Goal: Transaction & Acquisition: Book appointment/travel/reservation

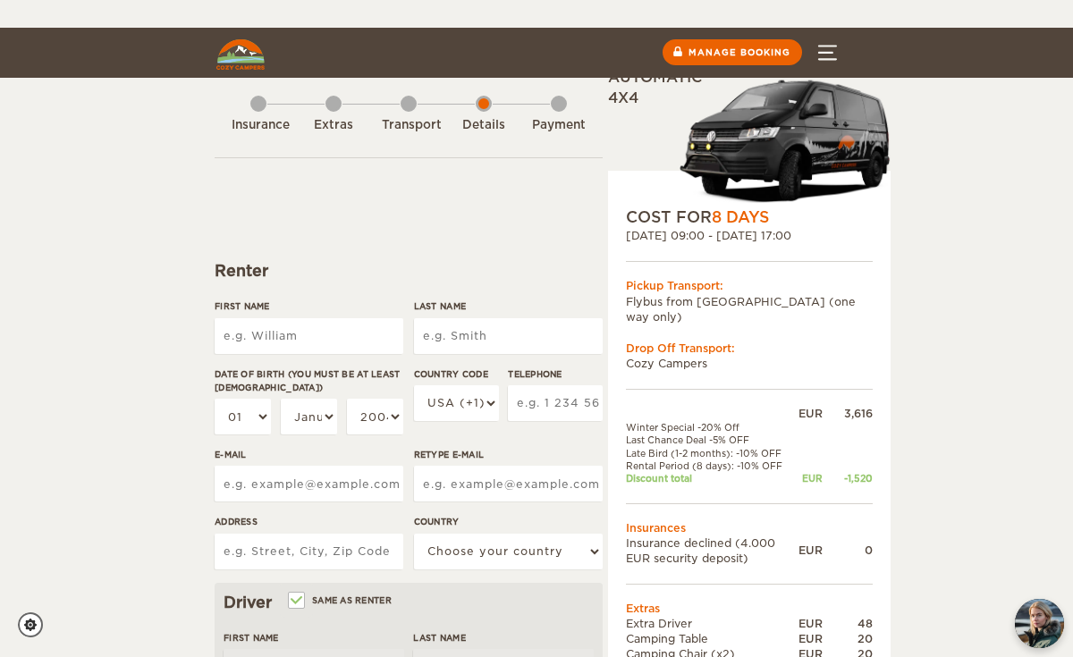
scroll to position [135, 0]
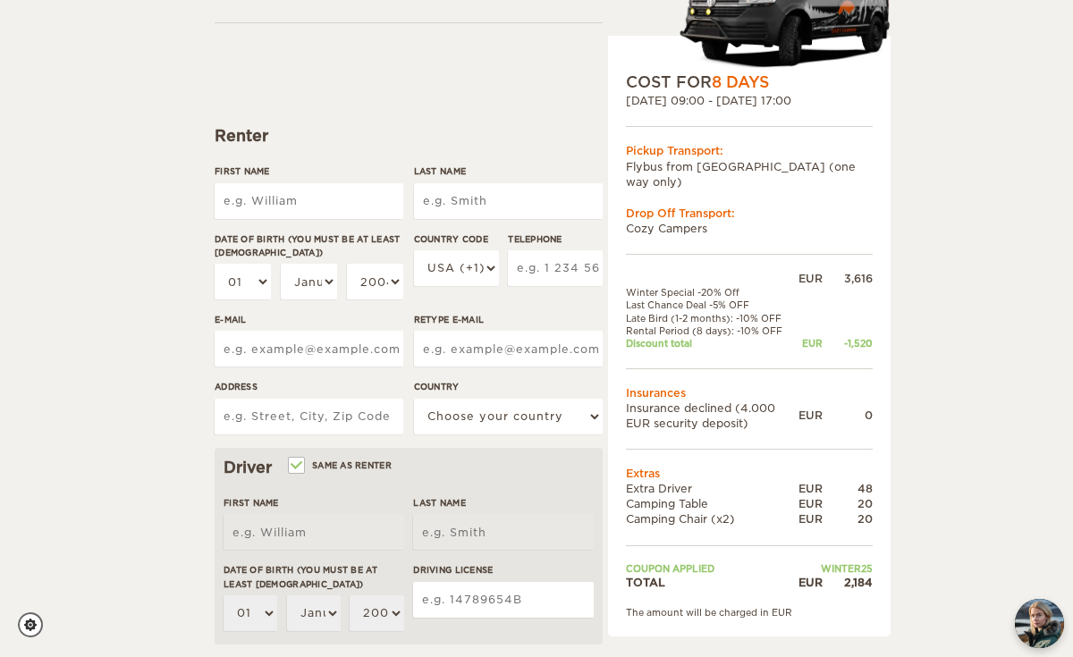
click at [338, 212] on input "First Name" at bounding box center [309, 201] width 189 height 36
type input "Kyla"
type input "Kay"
type input "2507102464"
type input "kylanicolekay@gmail.com"
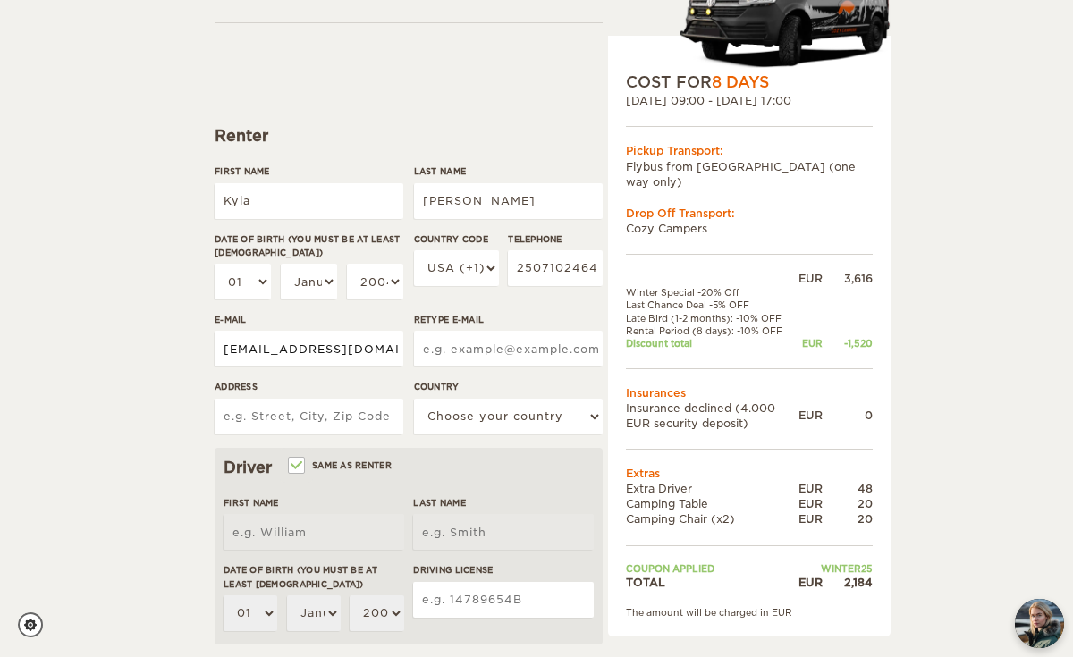
type input "kylanicolekay@gmail.com"
type input "1350 Stanley Ave"
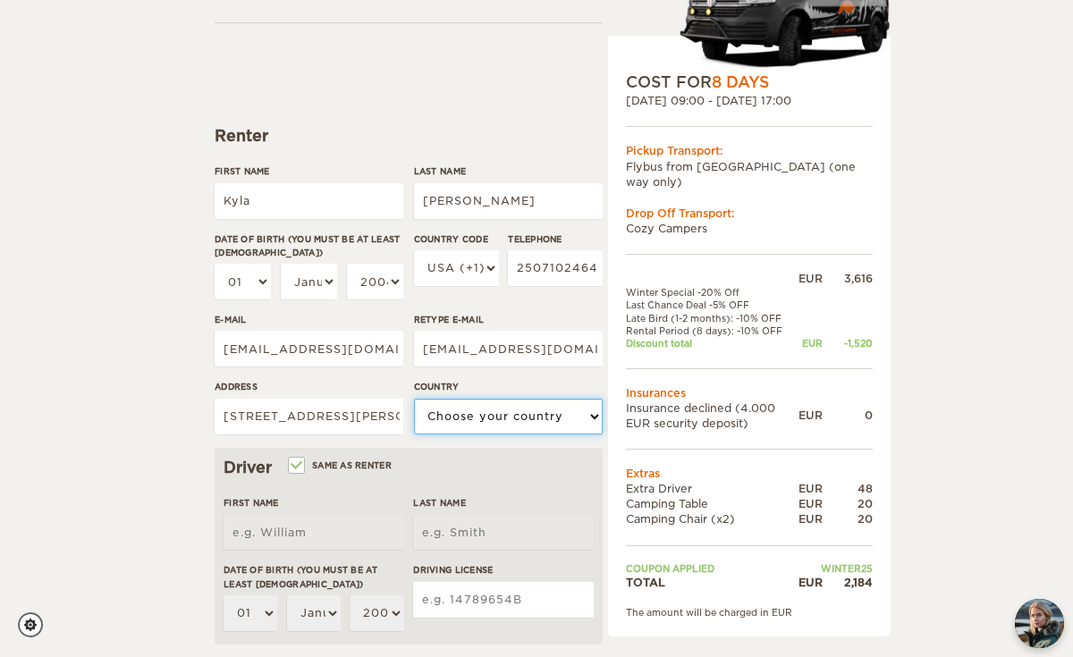
select select "38"
type input "Kyla"
type input "Kay"
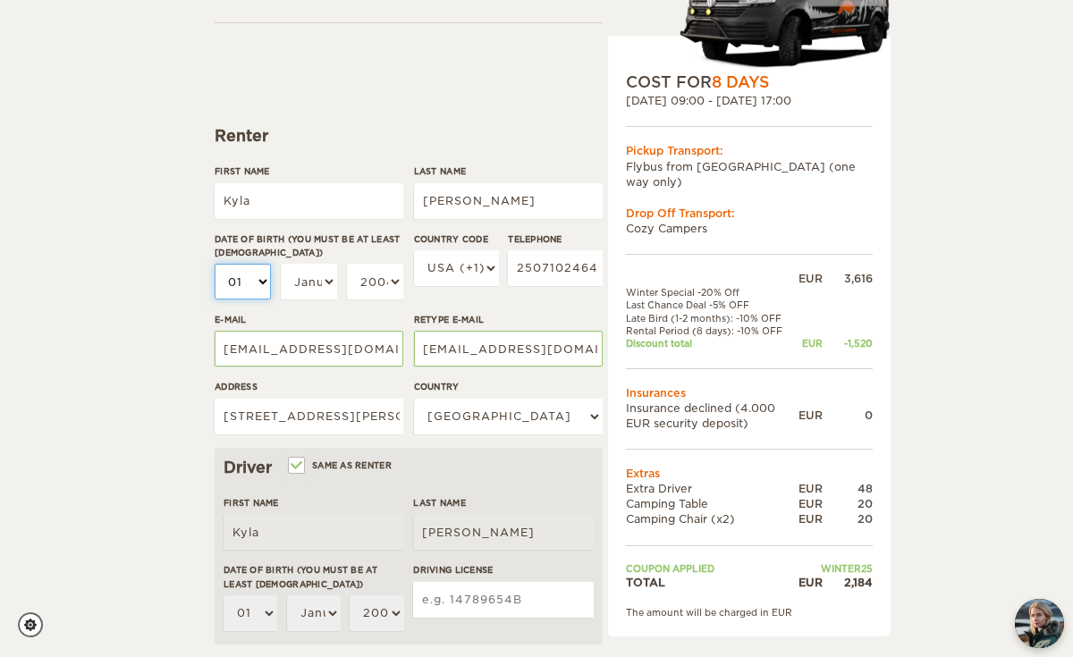
click at [260, 282] on select "01 02 03 04 05 06 07 08 09 10 11 12 13 14 15 16 17 18 19 20 21 22 23 24 25 26 2…" at bounding box center [243, 282] width 56 height 36
select select "15"
click at [215, 264] on select "01 02 03 04 05 06 07 08 09 10 11 12 13 14 15 16 17 18 19 20 21 22 23 24 25 26 2…" at bounding box center [243, 282] width 56 height 36
select select "15"
click at [319, 280] on select "January February March April May June July August September October November De…" at bounding box center [309, 282] width 56 height 36
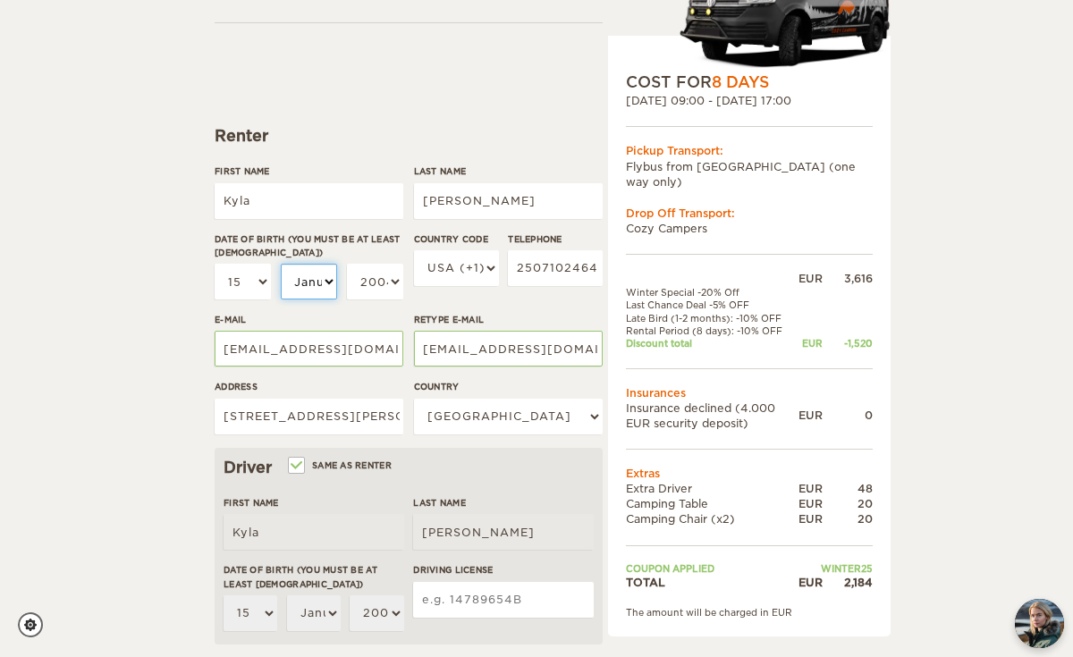
select select "06"
click at [281, 264] on select "January February March April May June July August September October November De…" at bounding box center [309, 282] width 56 height 36
select select "06"
click at [388, 282] on select "2004 2003 2002 2001 2000 1999 1998 1997 1996 1995 1994 1993 1992 1991 1990 1989…" at bounding box center [375, 282] width 56 height 36
select select "1993"
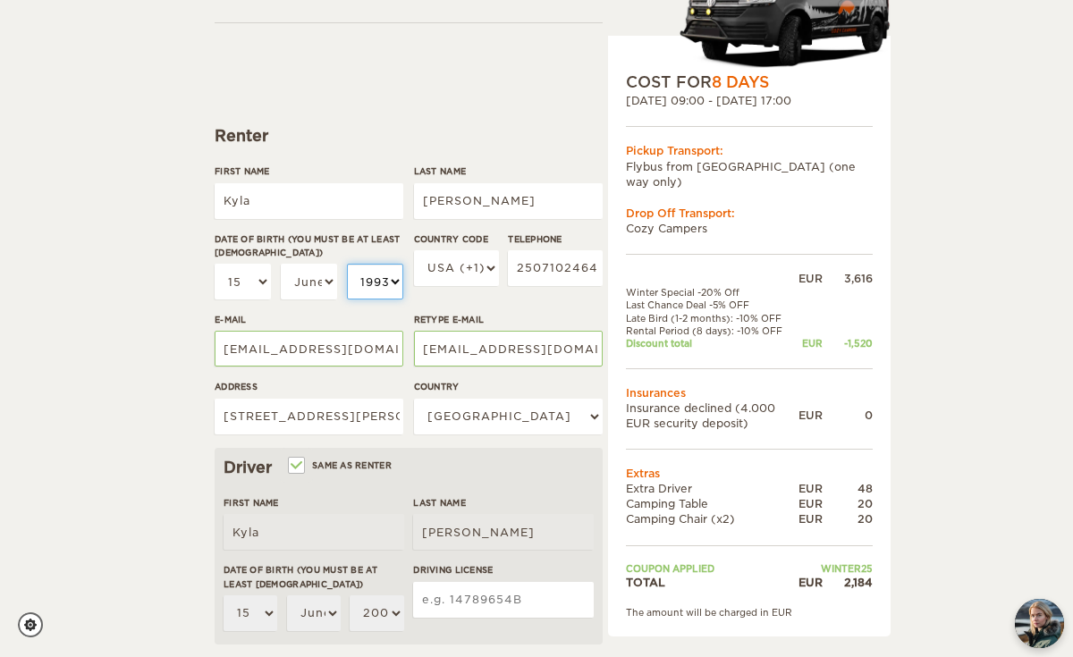
click at [347, 264] on select "2004 2003 2002 2001 2000 1999 1998 1997 1996 1995 1994 1993 1992 1991 1990 1989…" at bounding box center [375, 282] width 56 height 36
select select "1993"
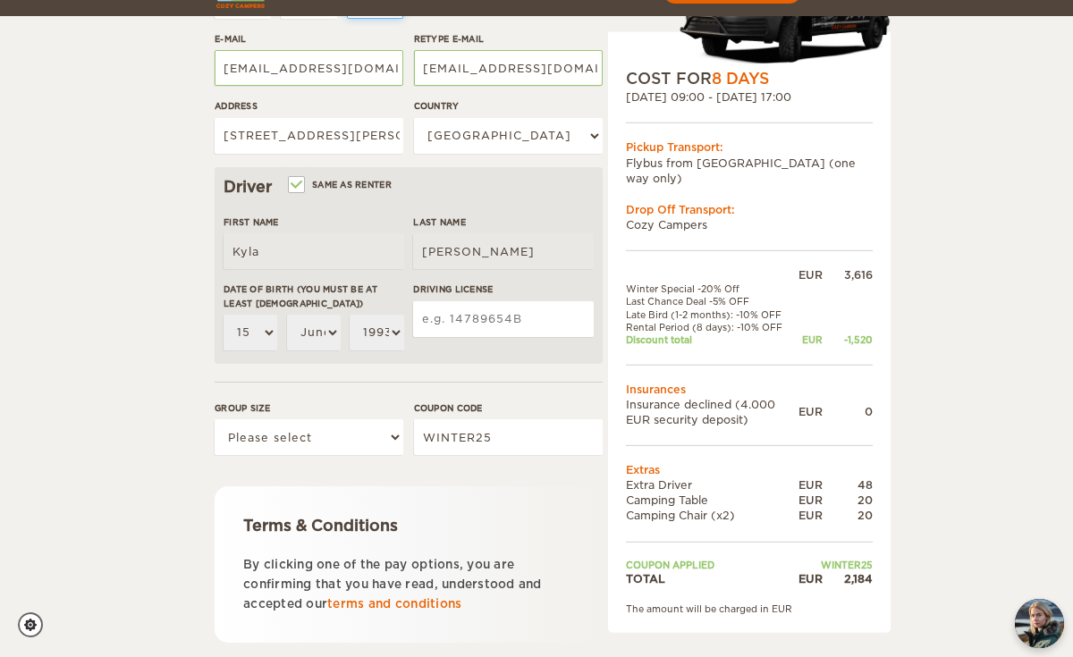
scroll to position [466, 0]
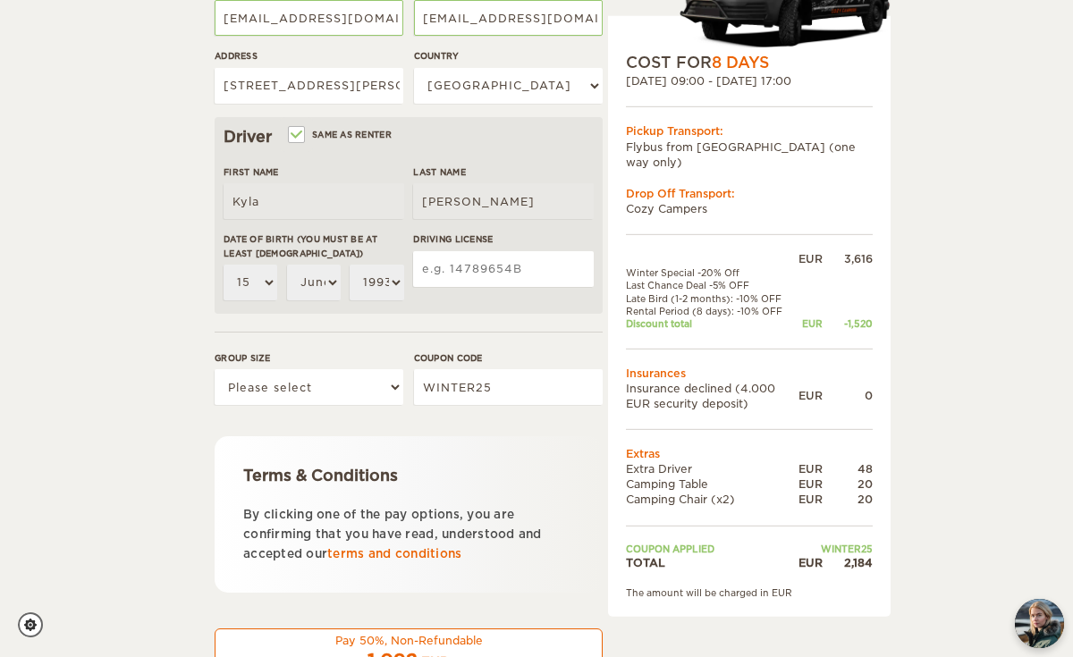
click at [544, 270] on input "Driving License" at bounding box center [503, 269] width 181 height 36
click at [517, 270] on input "Driving License" at bounding box center [503, 269] width 181 height 36
type input "8753610"
click at [554, 484] on div "Terms & Conditions" at bounding box center [408, 475] width 331 height 21
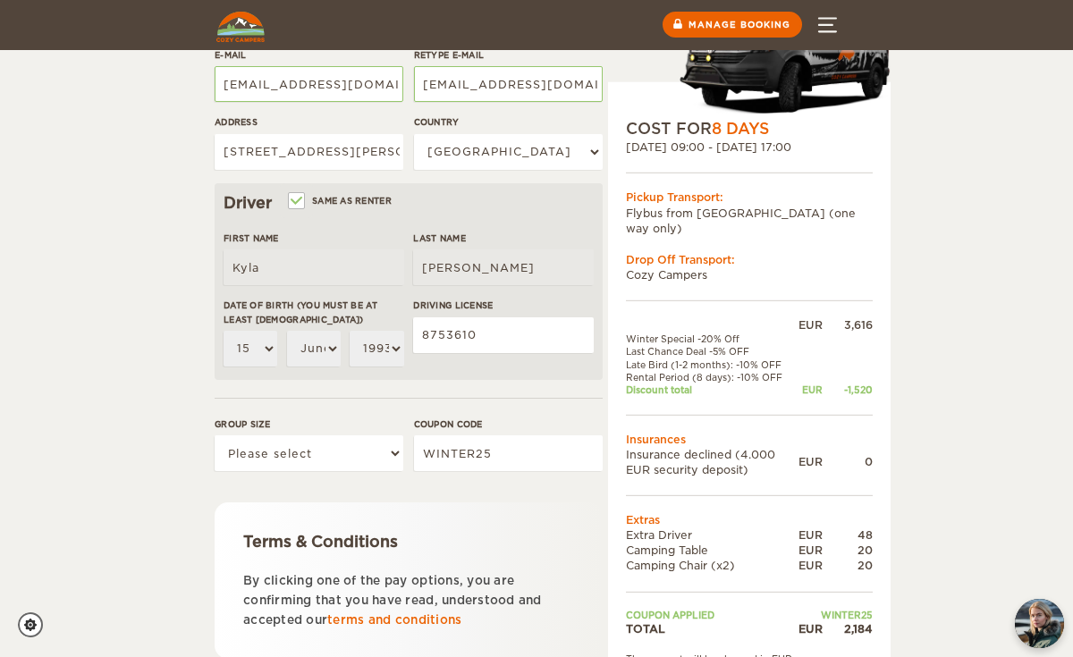
scroll to position [394, 0]
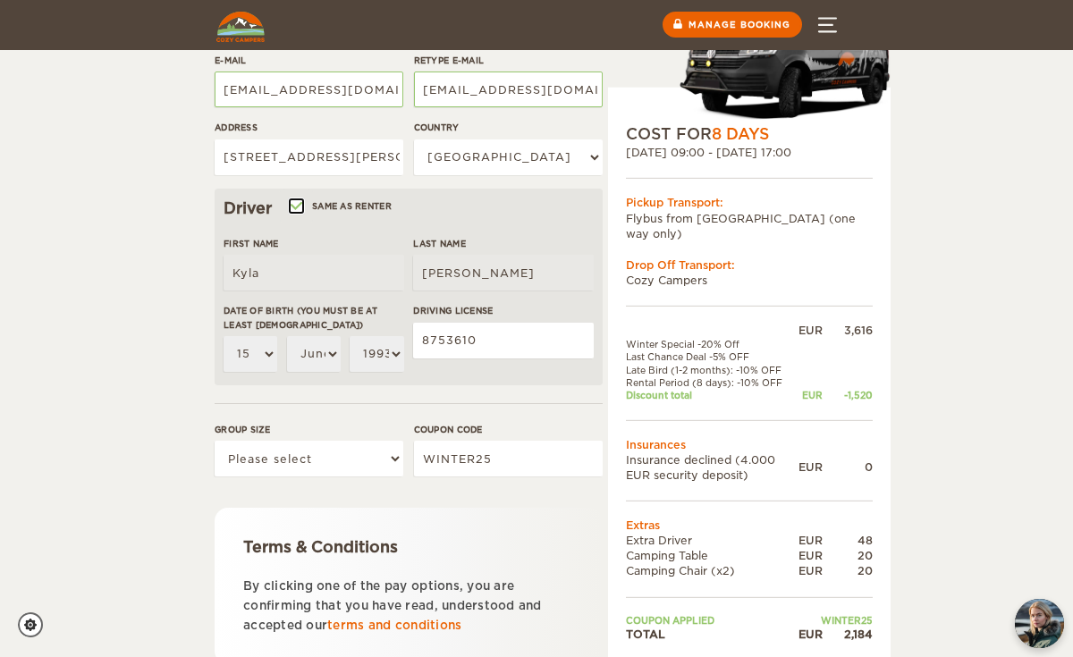
click at [299, 204] on input "Same as renter" at bounding box center [296, 208] width 12 height 12
checkbox input "false"
select select
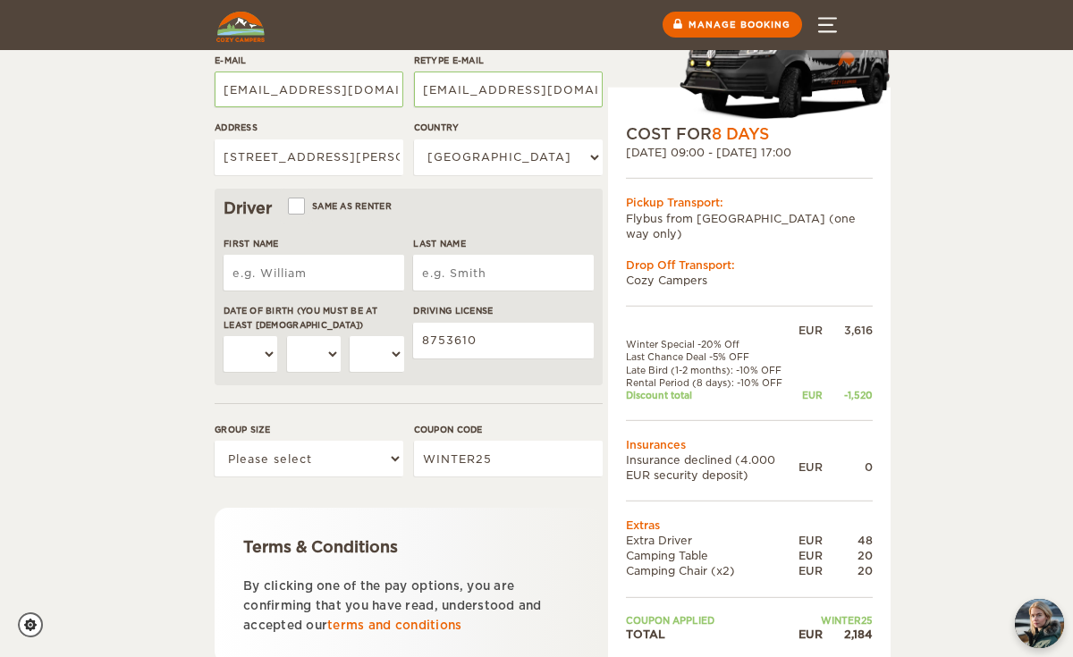
click at [290, 282] on input "First Name" at bounding box center [313, 273] width 181 height 36
type input "Danielle"
type input "Seeliger"
click at [268, 356] on select "01 02 03 04 05 06 07 08 09 10 11 12 13 14 15 16 17 18 19 20 21 22 23 24 25 26 2…" at bounding box center [250, 354] width 54 height 36
select select "18"
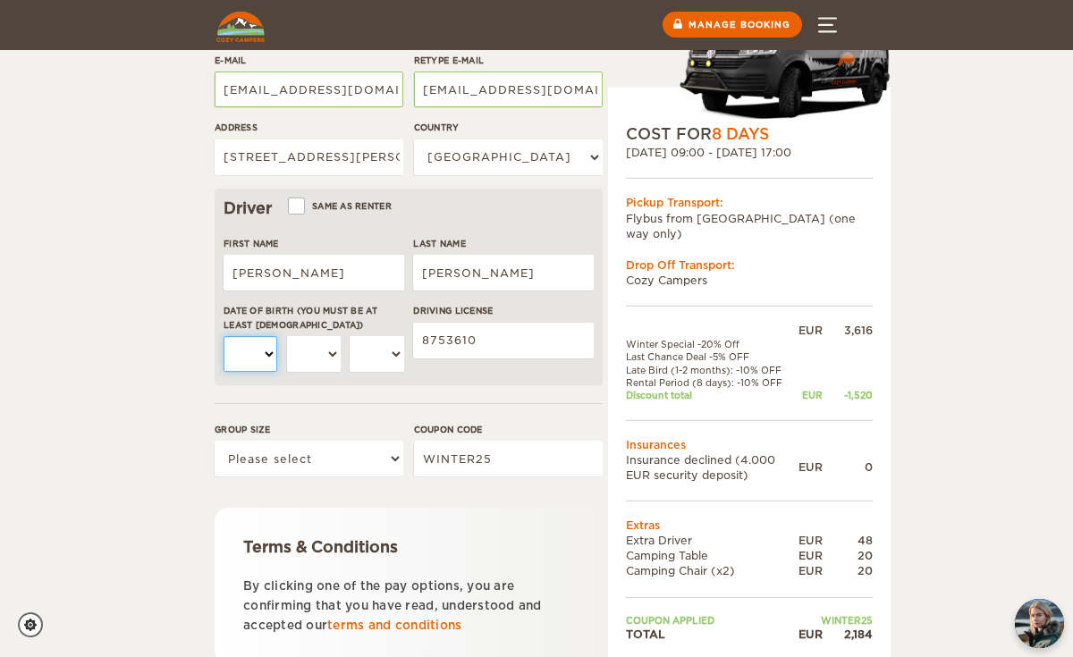
click at [223, 336] on select "01 02 03 04 05 06 07 08 09 10 11 12 13 14 15 16 17 18 19 20 21 22 23 24 25 26 2…" at bounding box center [250, 354] width 54 height 36
click at [322, 363] on select "January February March April May June July August September October November De…" at bounding box center [314, 354] width 54 height 36
select select "02"
click at [287, 336] on select "January February March April May June July August September October November De…" at bounding box center [314, 354] width 54 height 36
click at [377, 352] on select "2004 2003 2002 2001 2000 1999 1998 1997 1996 1995 1994 1993 1992 1991 1990 1989…" at bounding box center [377, 354] width 54 height 36
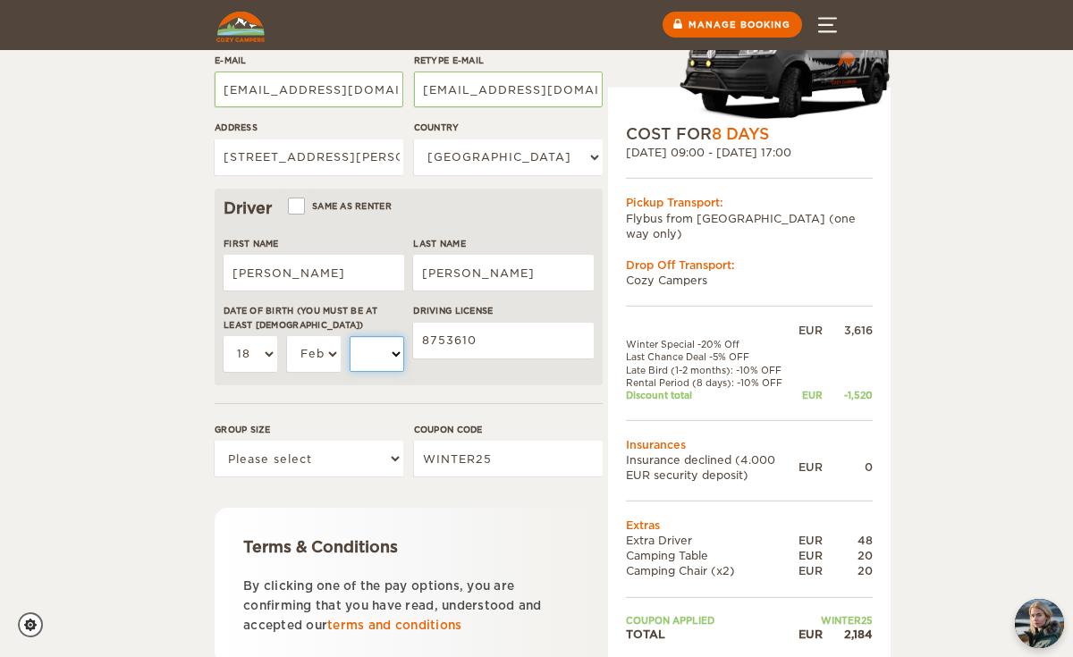
select select "1994"
click at [350, 336] on select "2004 2003 2002 2001 2000 1999 1998 1997 1996 1995 1994 1993 1992 1991 1990 1989…" at bounding box center [377, 354] width 54 height 36
click at [529, 400] on form "Renter First Name Kyla Last Name Kay Date of birth (You must be at least 20 yea…" at bounding box center [409, 324] width 388 height 1122
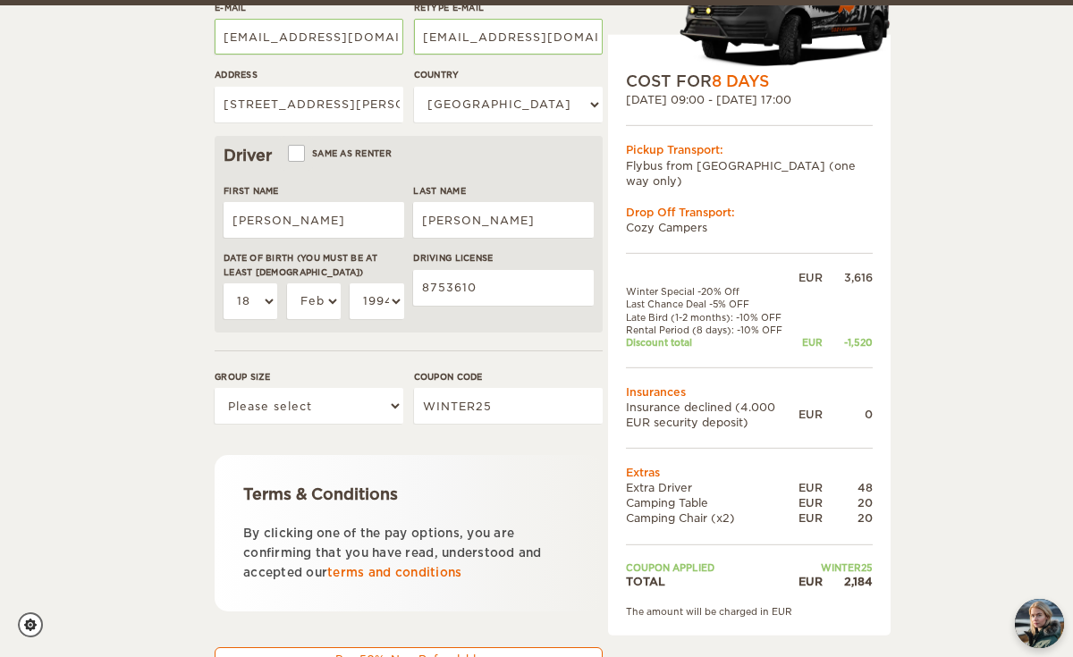
scroll to position [459, 0]
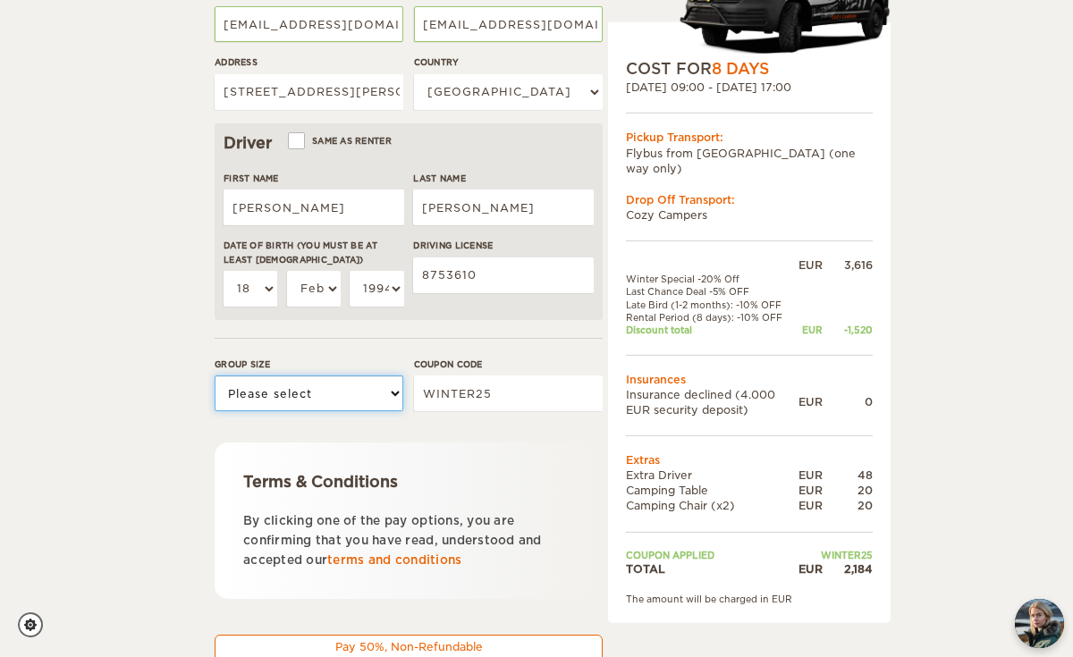
click at [290, 388] on select "Please select 1 2" at bounding box center [309, 393] width 189 height 36
select select "2"
click at [215, 375] on select "Please select 1 2" at bounding box center [309, 393] width 189 height 36
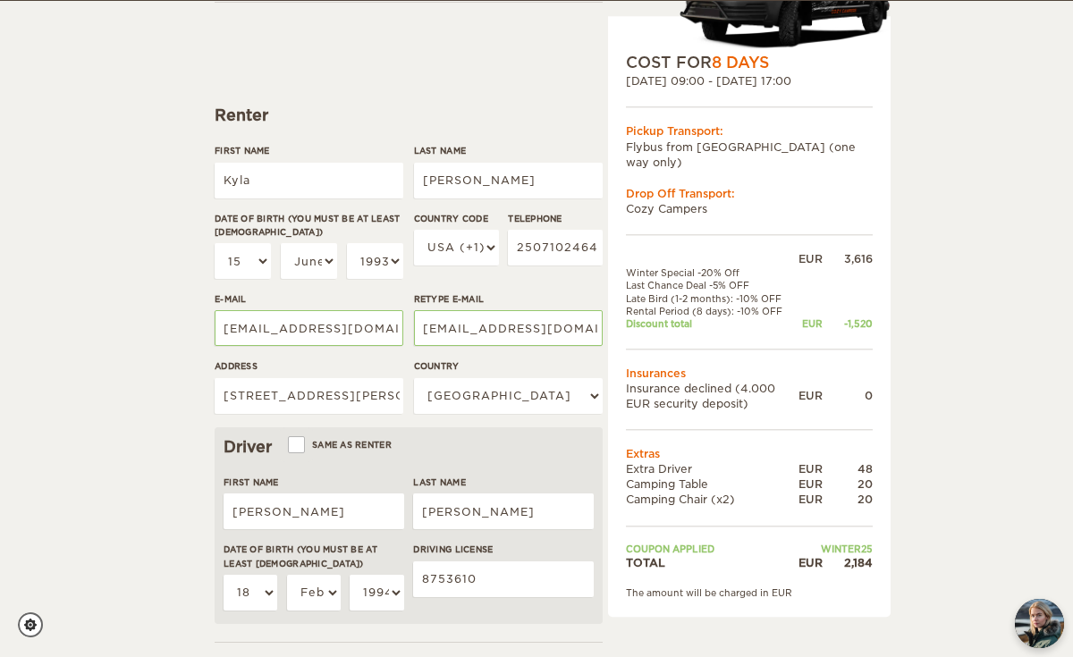
scroll to position [668, 0]
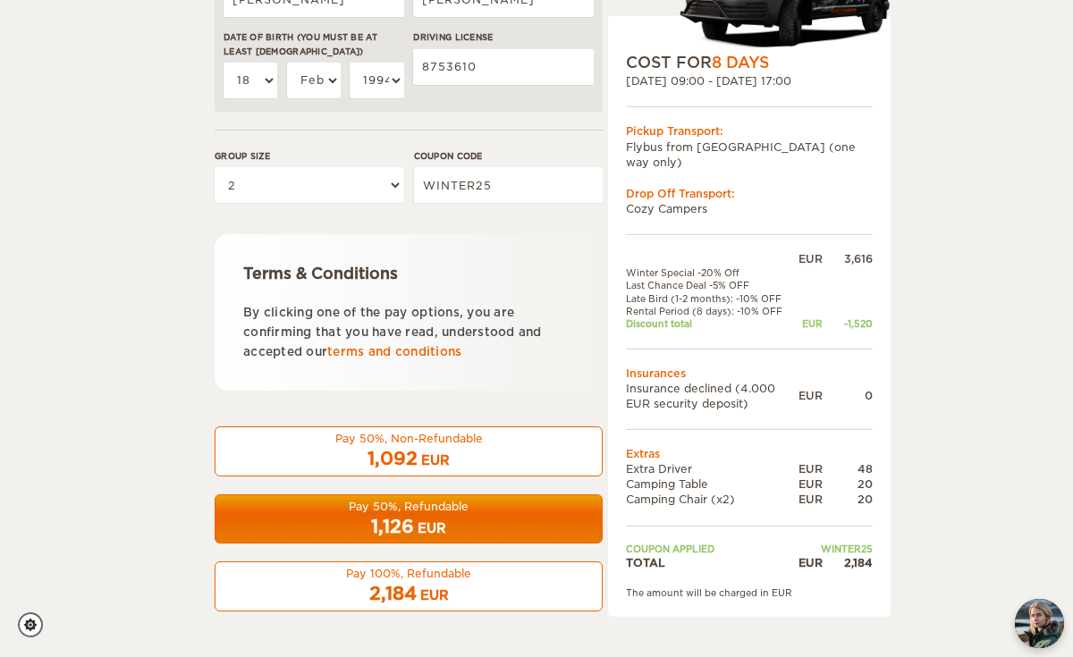
click at [350, 514] on div "1,126 EUR" at bounding box center [408, 527] width 365 height 26
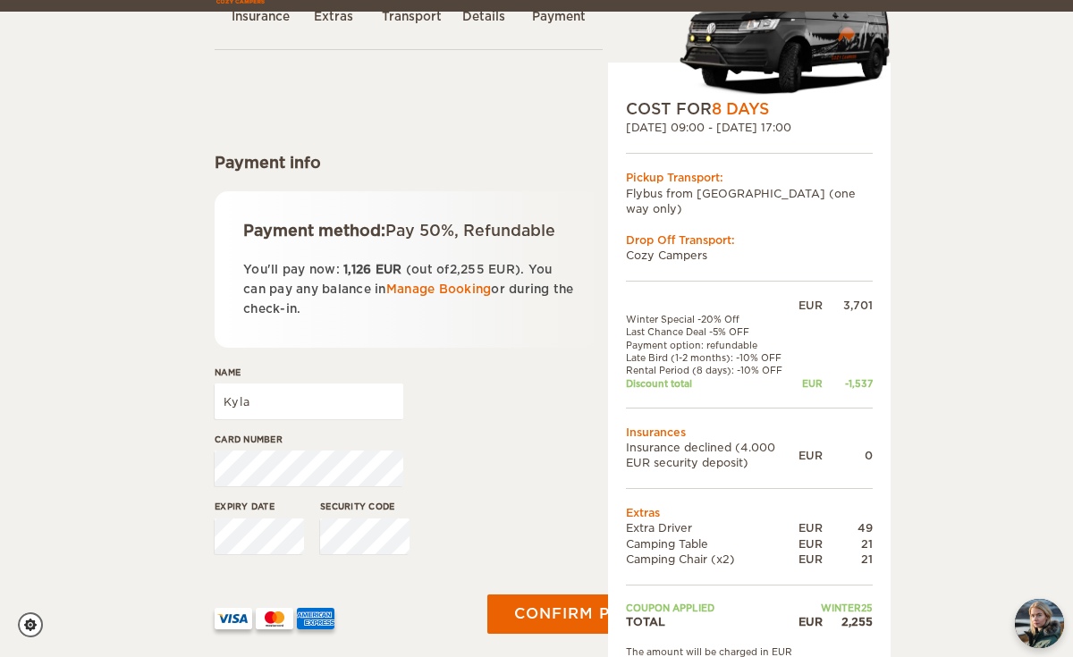
scroll to position [171, 0]
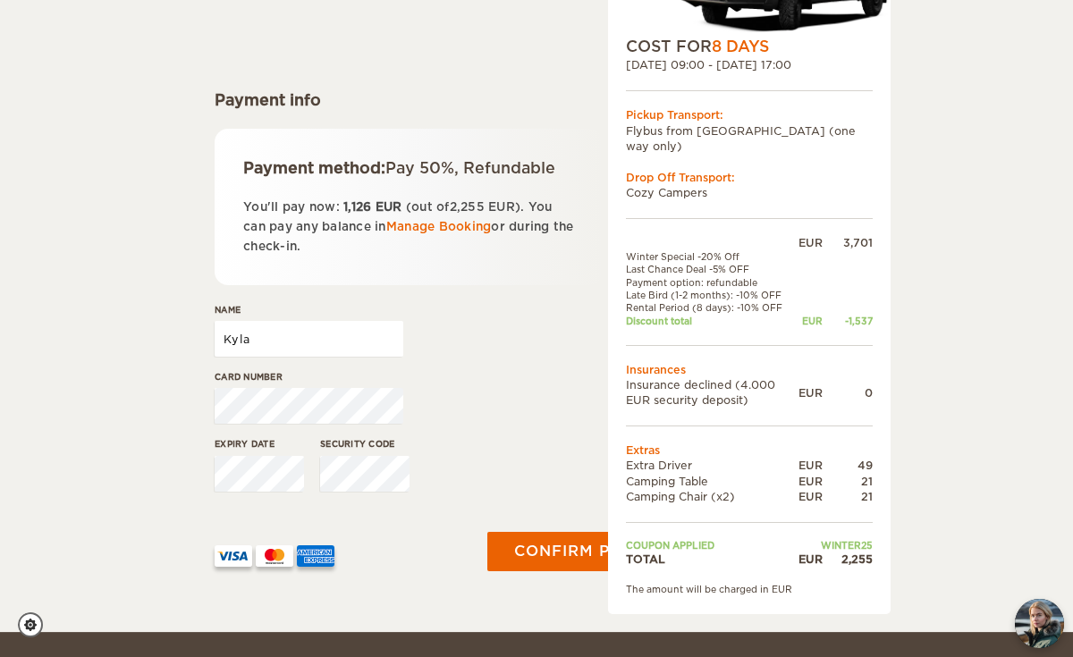
drag, startPoint x: 353, startPoint y: 338, endPoint x: 178, endPoint y: 337, distance: 175.2
click at [178, 337] on div "Expand Collapse Total 2,255 EUR Automatic 4x4 COST FOR 8 Days 27. Sep 2025 09:0…" at bounding box center [536, 230] width 1073 height 803
type input "Danielle Seeliger"
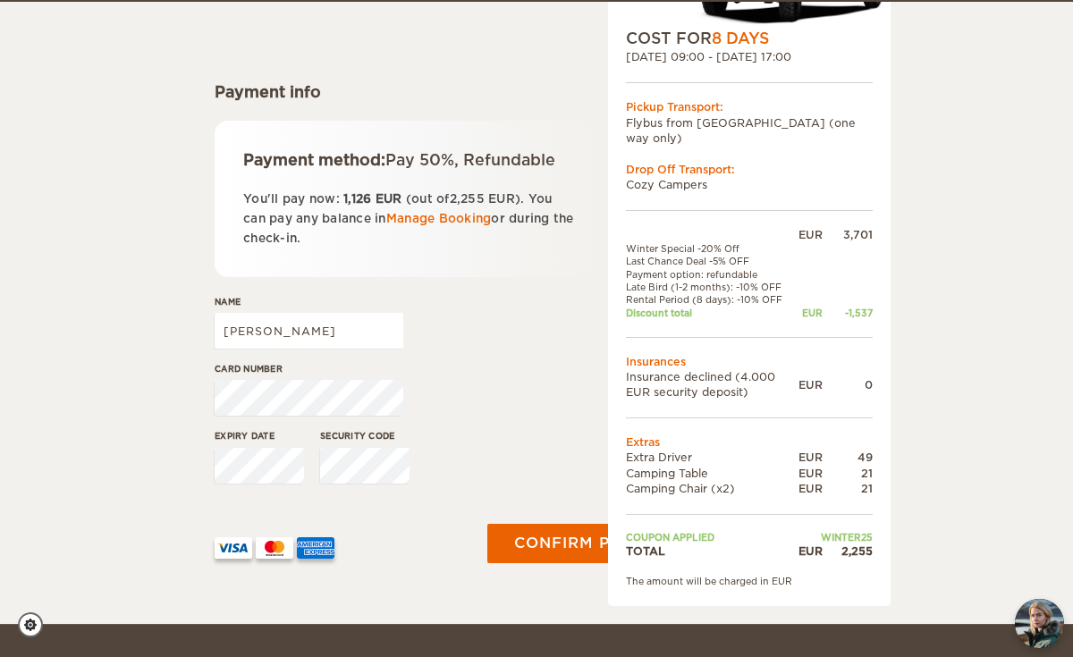
scroll to position [181, 0]
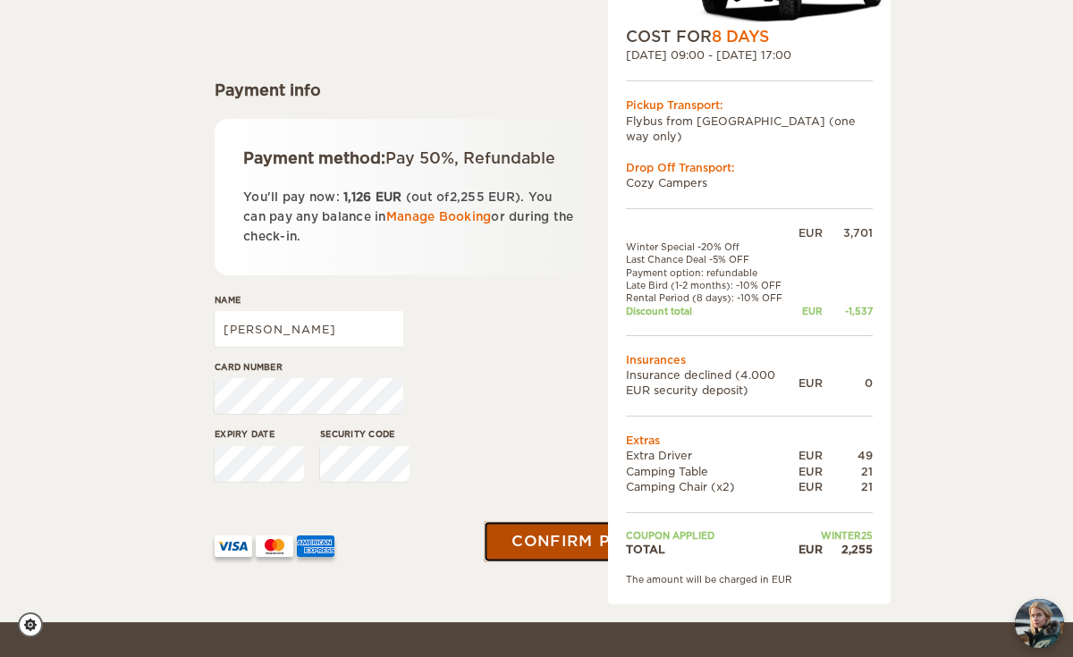
click at [559, 546] on button "Confirm payment" at bounding box center [596, 541] width 225 height 40
